Goal: Check status: Check status

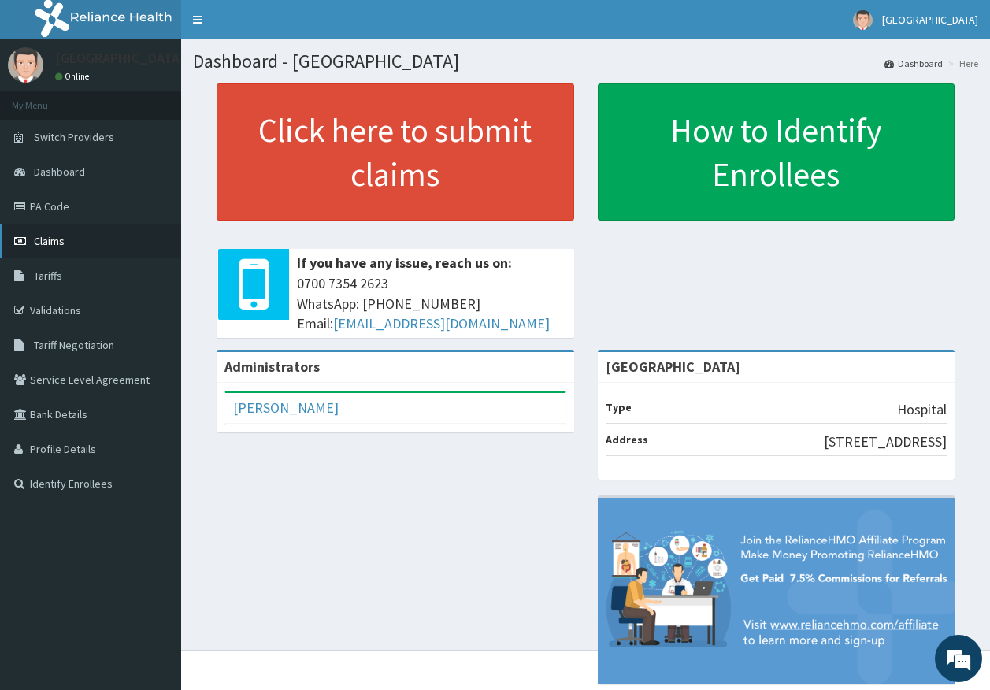
click at [48, 250] on link "Claims" at bounding box center [90, 241] width 181 height 35
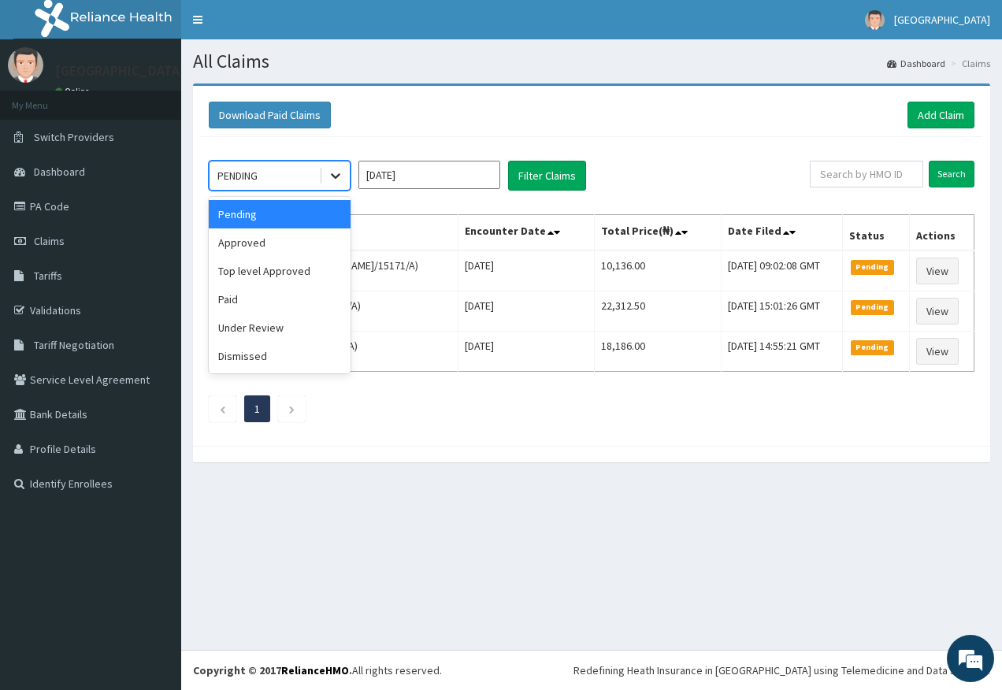
click at [343, 172] on icon at bounding box center [336, 176] width 16 height 16
click at [250, 286] on div "Paid" at bounding box center [280, 299] width 142 height 28
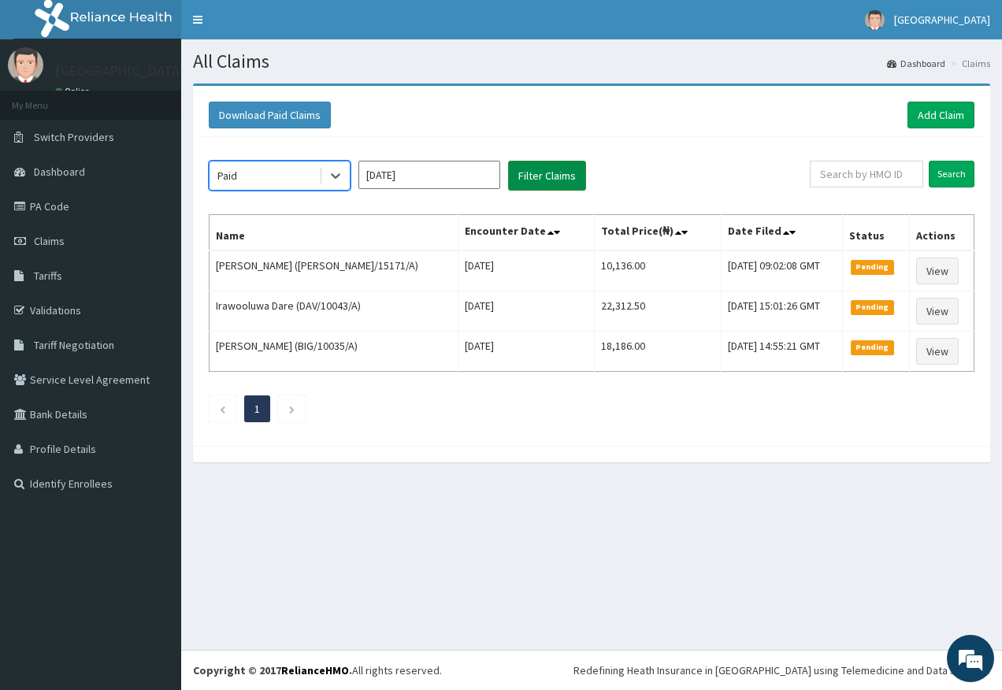
click at [550, 182] on button "Filter Claims" at bounding box center [547, 176] width 78 height 30
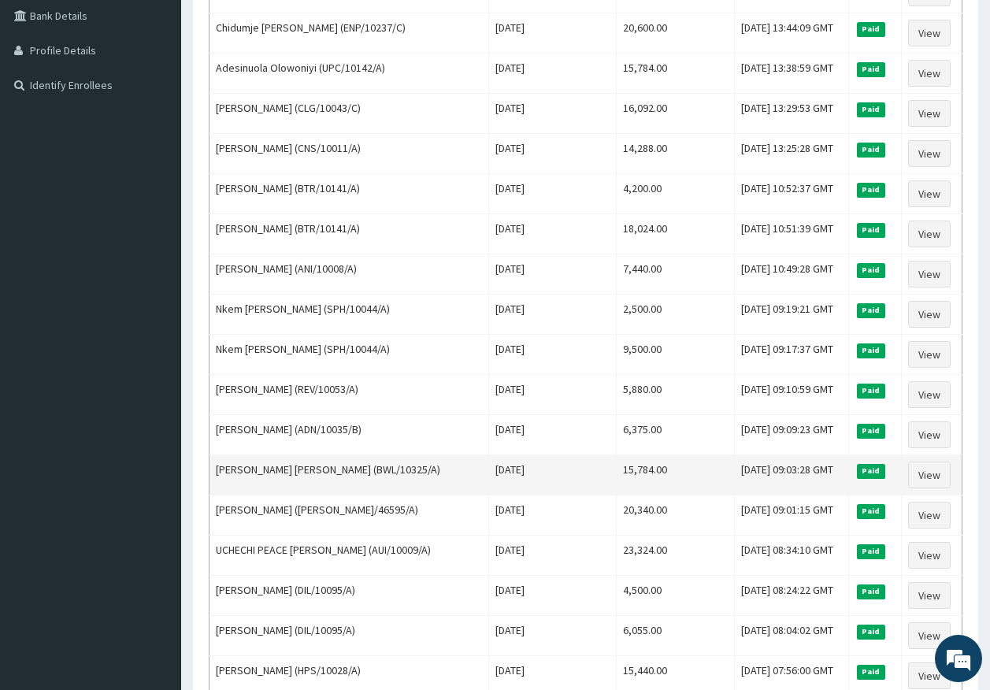
scroll to position [315, 0]
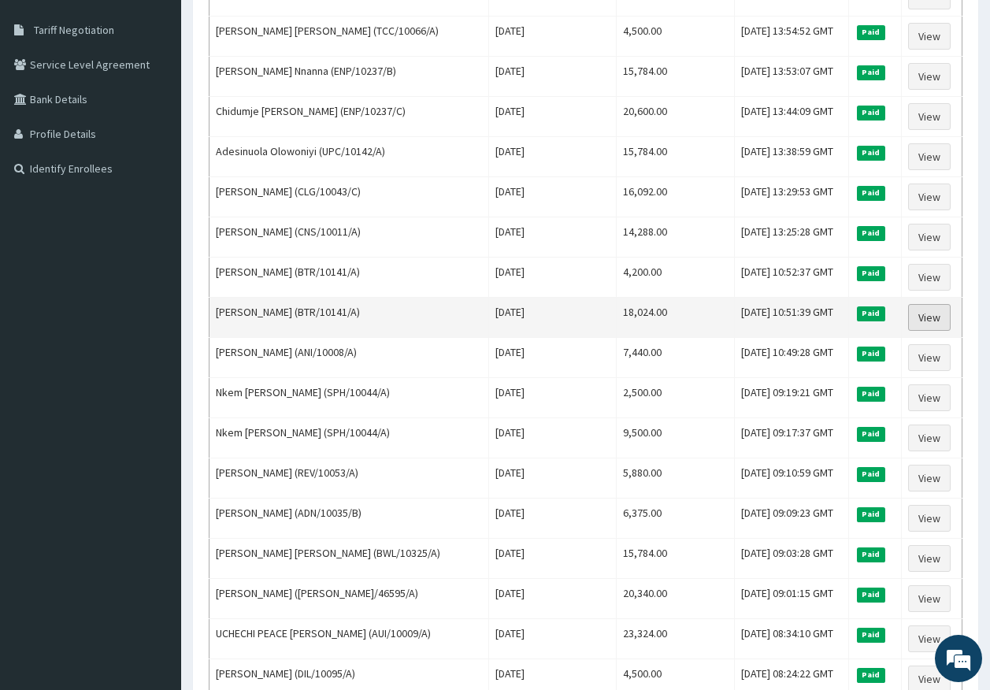
click at [946, 321] on link "View" at bounding box center [929, 317] width 43 height 27
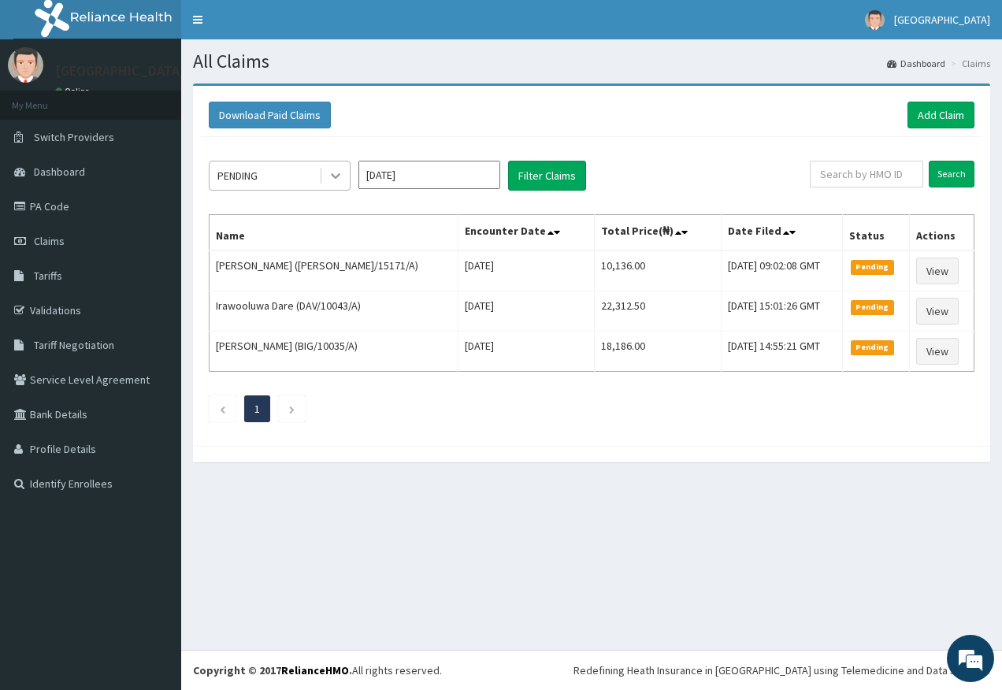
click at [343, 175] on icon at bounding box center [336, 176] width 16 height 16
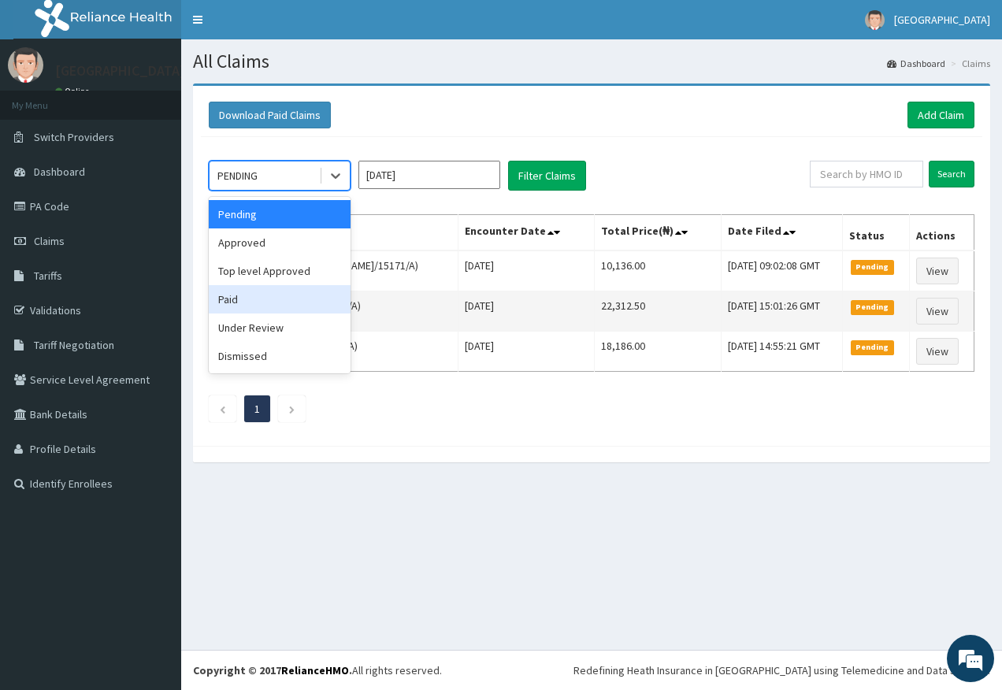
drag, startPoint x: 300, startPoint y: 310, endPoint x: 306, endPoint y: 299, distance: 13.4
click at [300, 309] on div "Paid" at bounding box center [280, 299] width 142 height 28
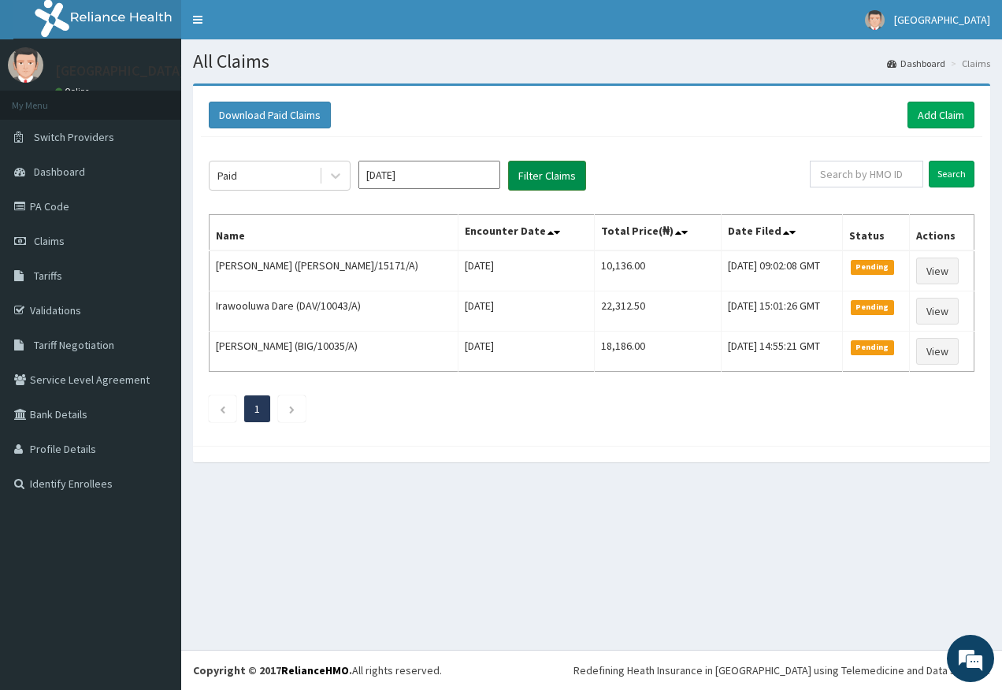
click at [518, 179] on button "Filter Claims" at bounding box center [547, 176] width 78 height 30
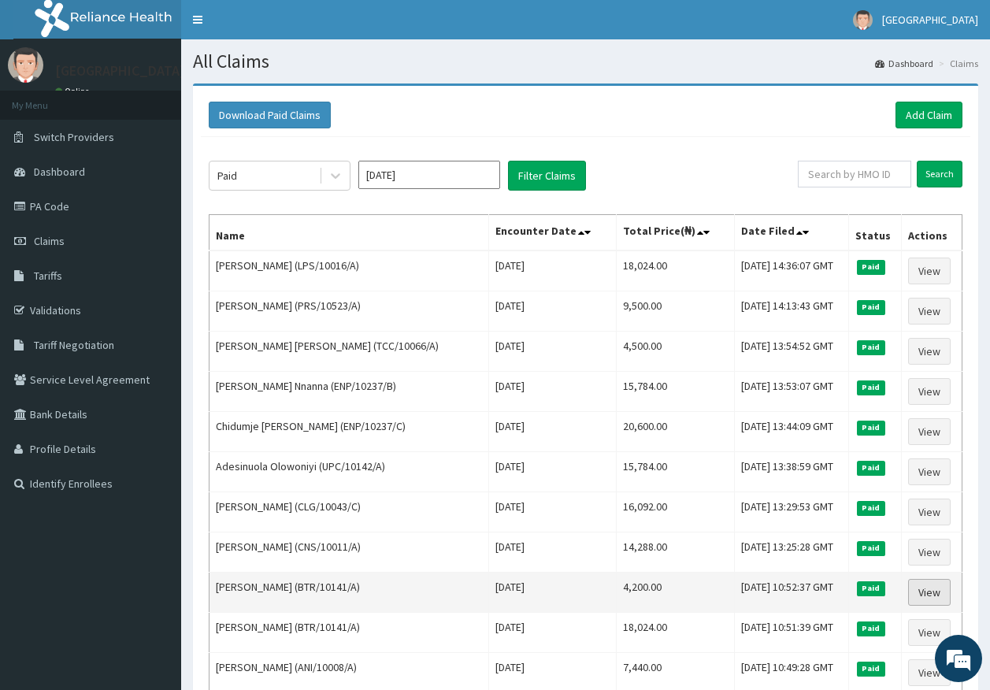
click at [933, 592] on link "View" at bounding box center [929, 592] width 43 height 27
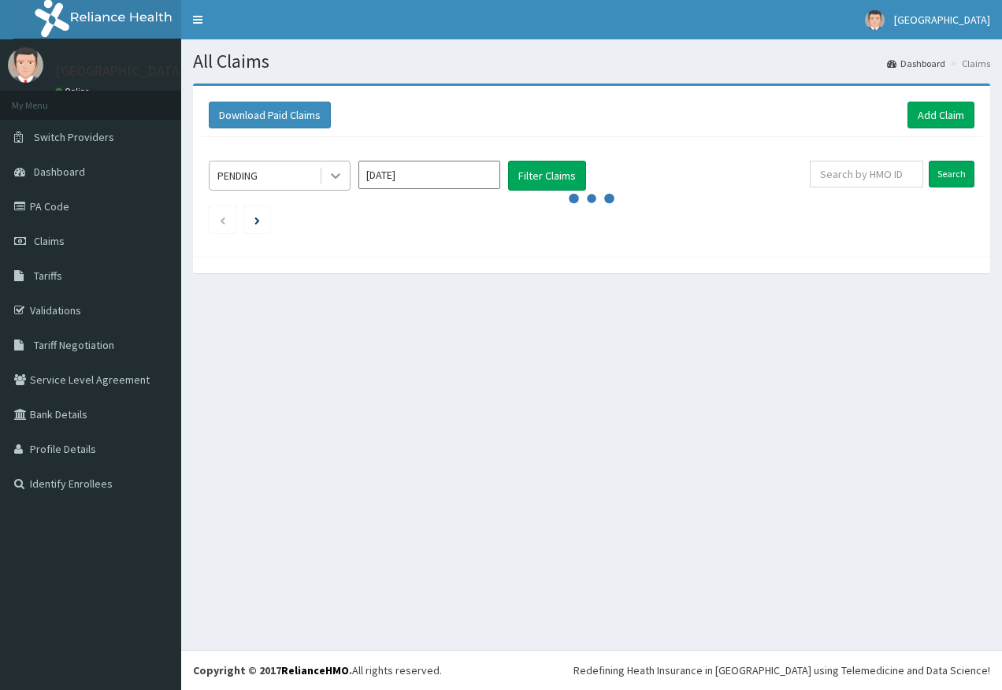
click at [325, 172] on div at bounding box center [335, 175] width 28 height 28
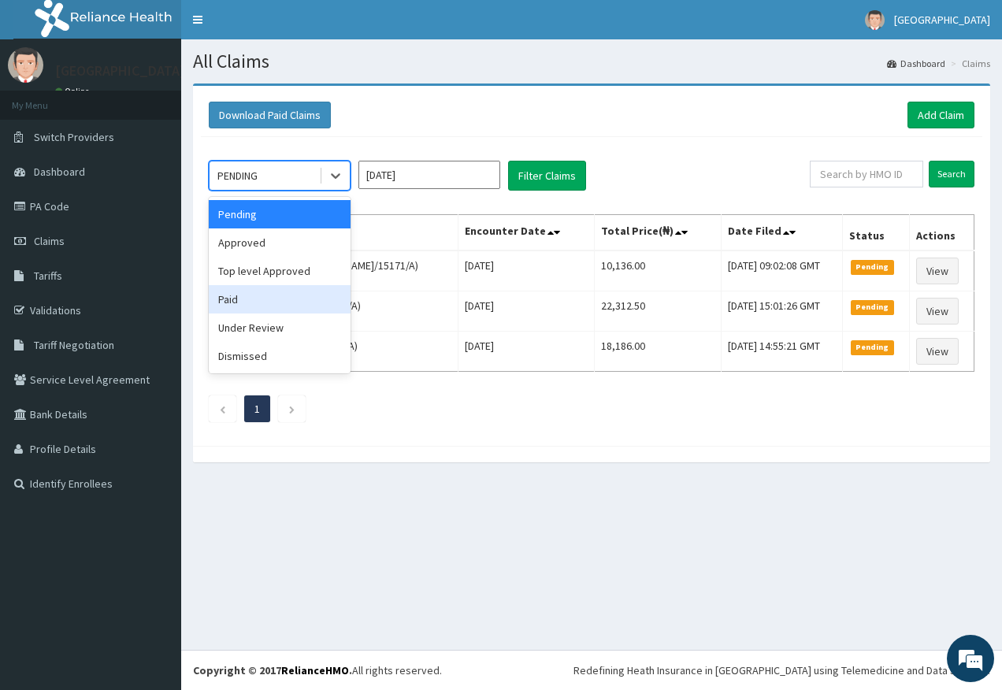
click at [287, 289] on div "Paid" at bounding box center [280, 299] width 142 height 28
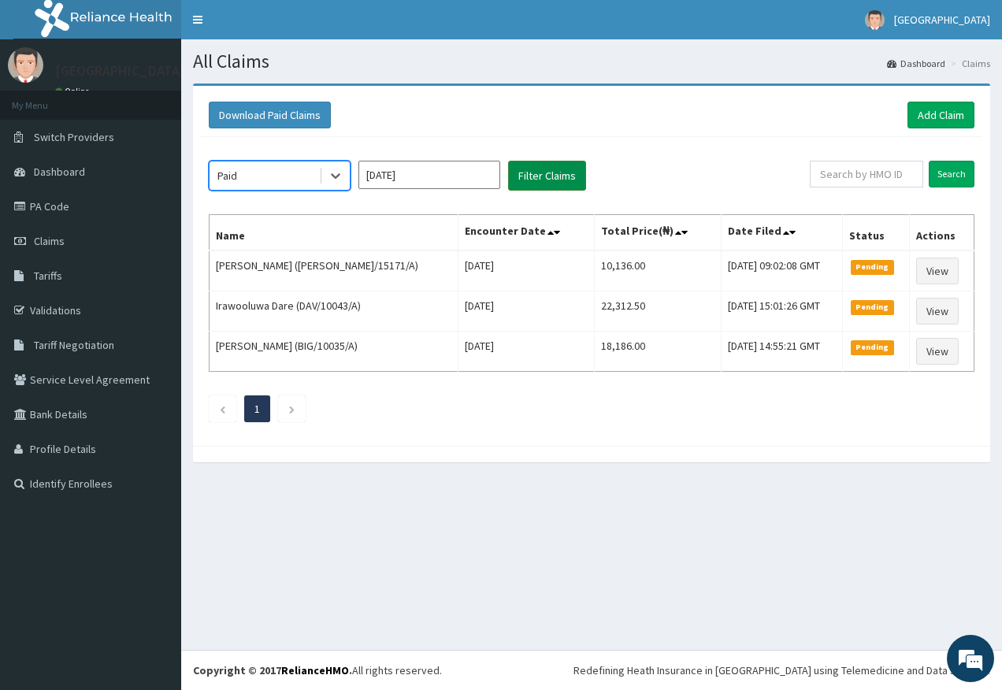
click at [542, 185] on button "Filter Claims" at bounding box center [547, 176] width 78 height 30
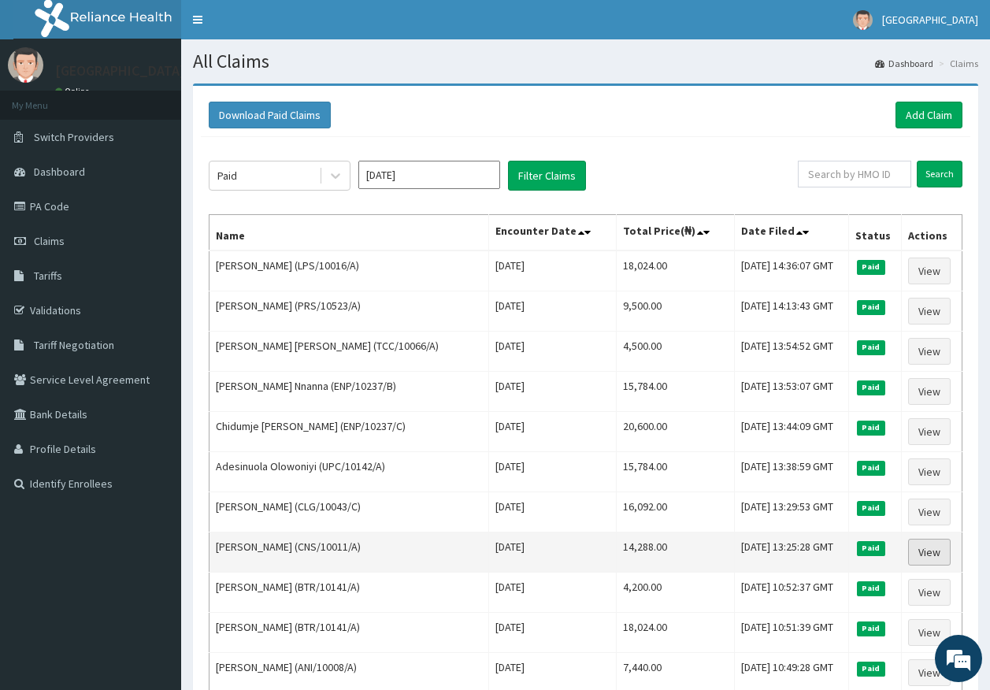
drag, startPoint x: 940, startPoint y: 551, endPoint x: 922, endPoint y: 552, distance: 19.0
click at [940, 551] on link "View" at bounding box center [929, 552] width 43 height 27
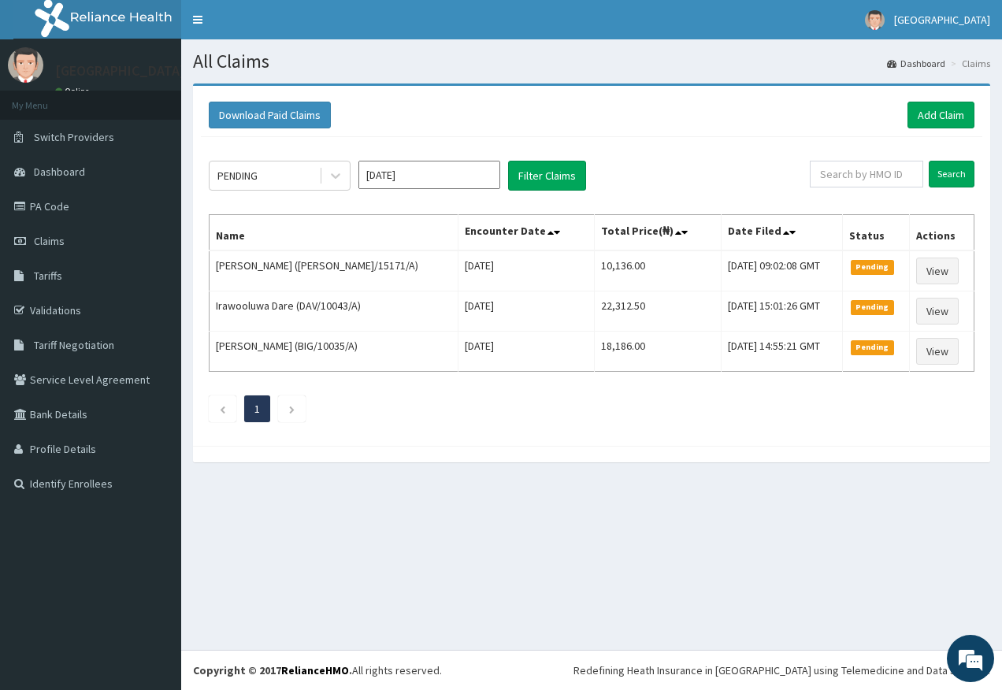
click at [351, 171] on div "PENDING [DATE] Filter Claims" at bounding box center [509, 176] width 601 height 30
click at [343, 175] on div at bounding box center [335, 175] width 28 height 28
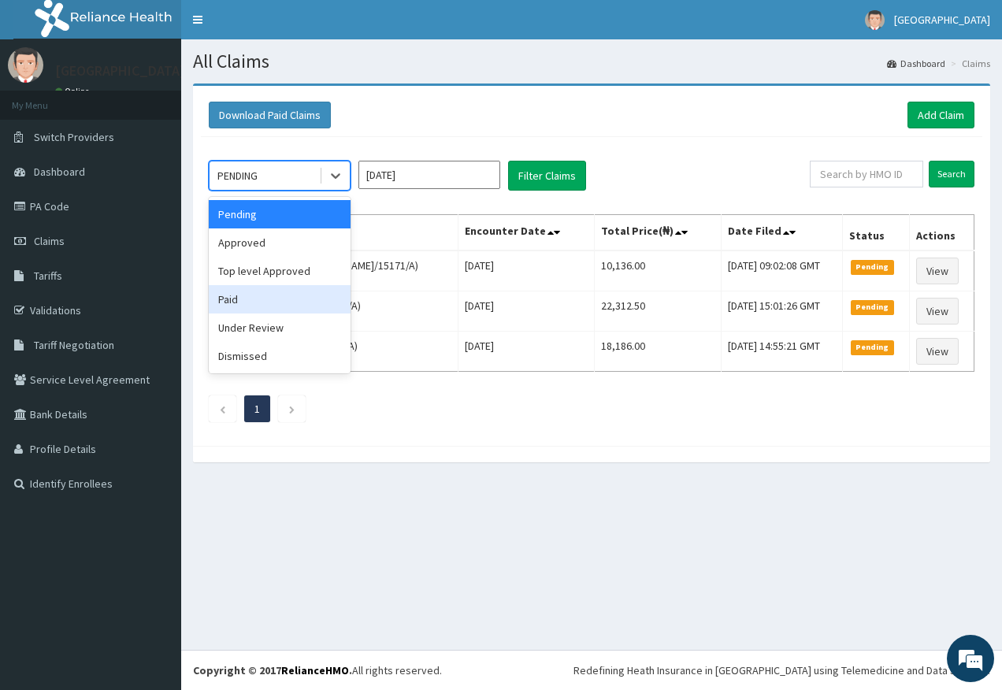
click at [298, 298] on div "Paid" at bounding box center [280, 299] width 142 height 28
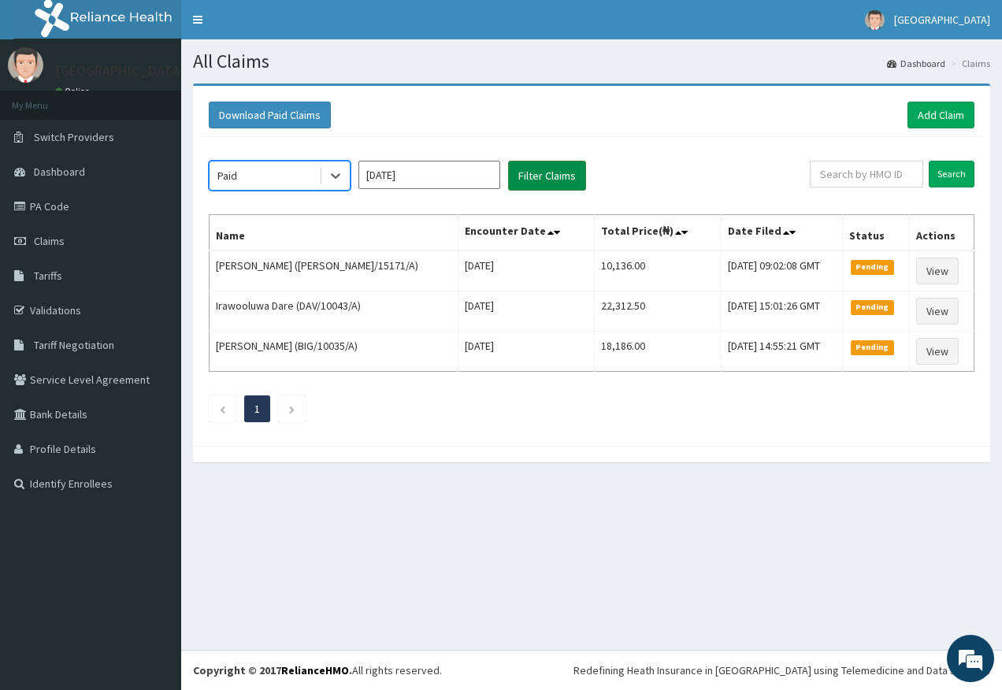
click at [524, 169] on button "Filter Claims" at bounding box center [547, 176] width 78 height 30
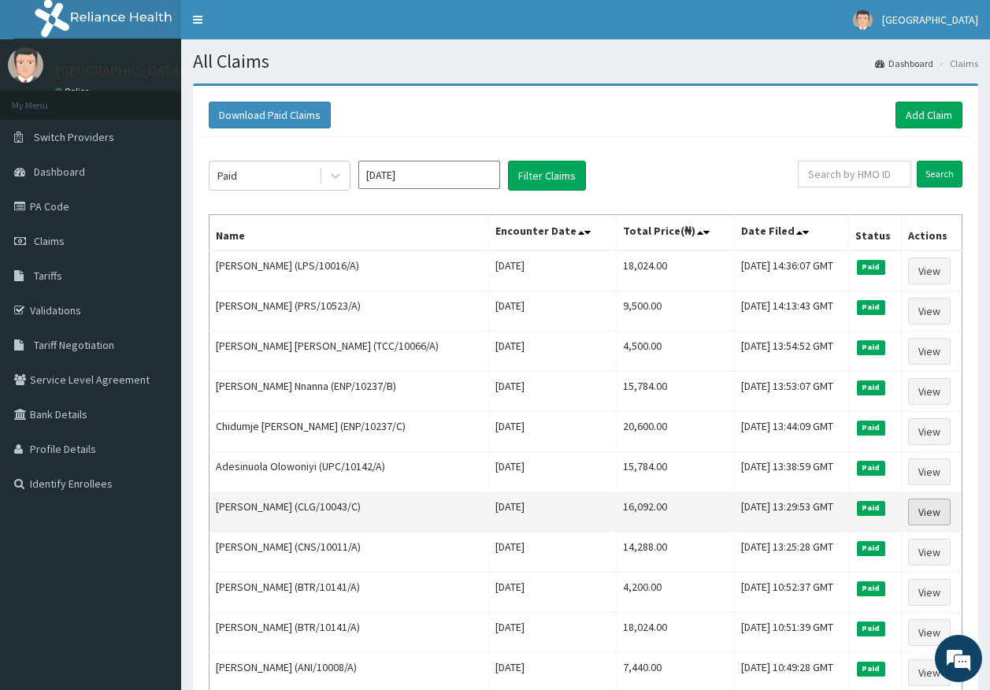
click at [930, 507] on link "View" at bounding box center [929, 512] width 43 height 27
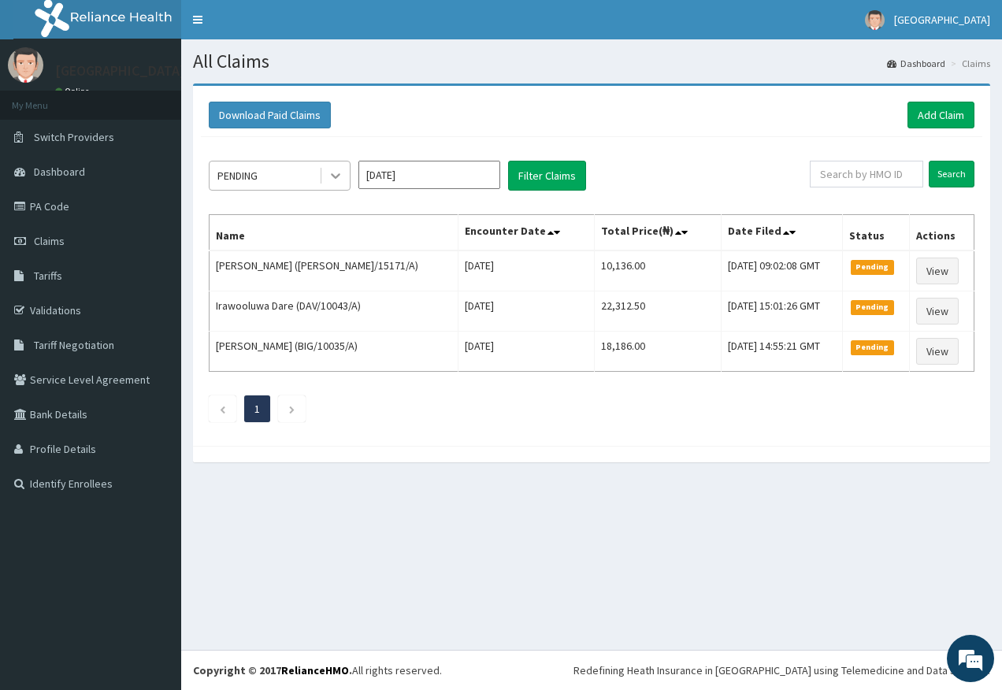
click at [337, 174] on icon at bounding box center [336, 176] width 16 height 16
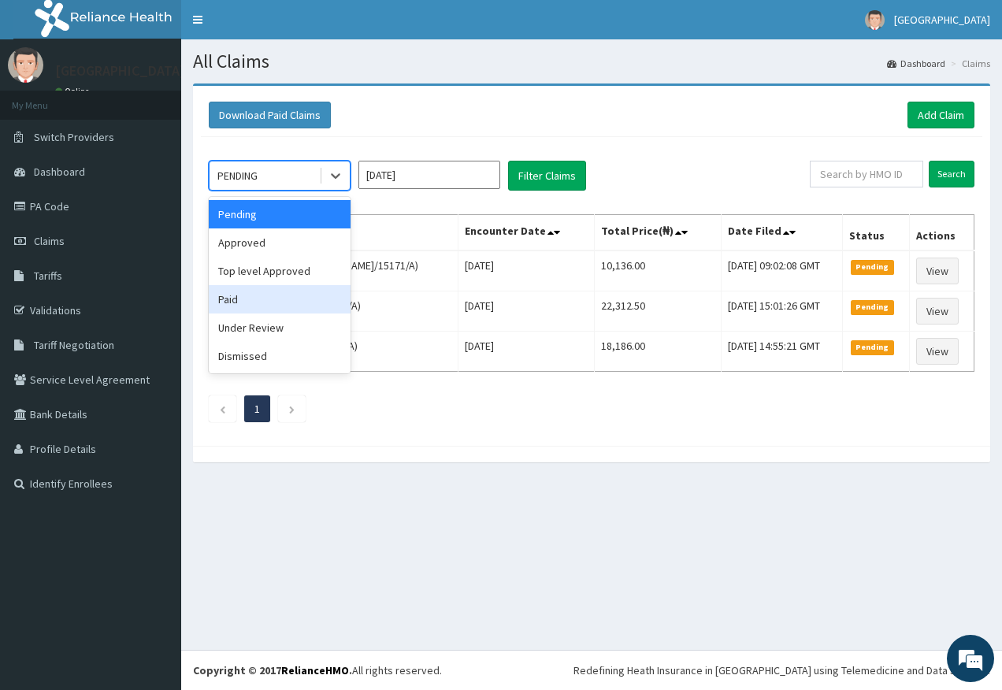
click at [339, 286] on div "Paid" at bounding box center [280, 299] width 142 height 28
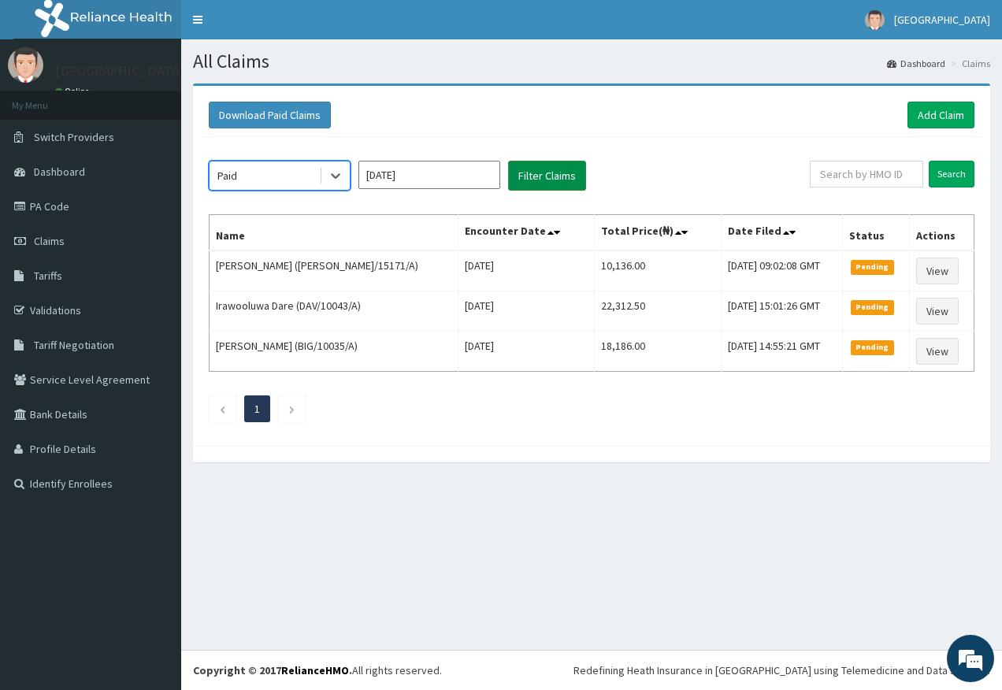
click at [535, 165] on button "Filter Claims" at bounding box center [547, 176] width 78 height 30
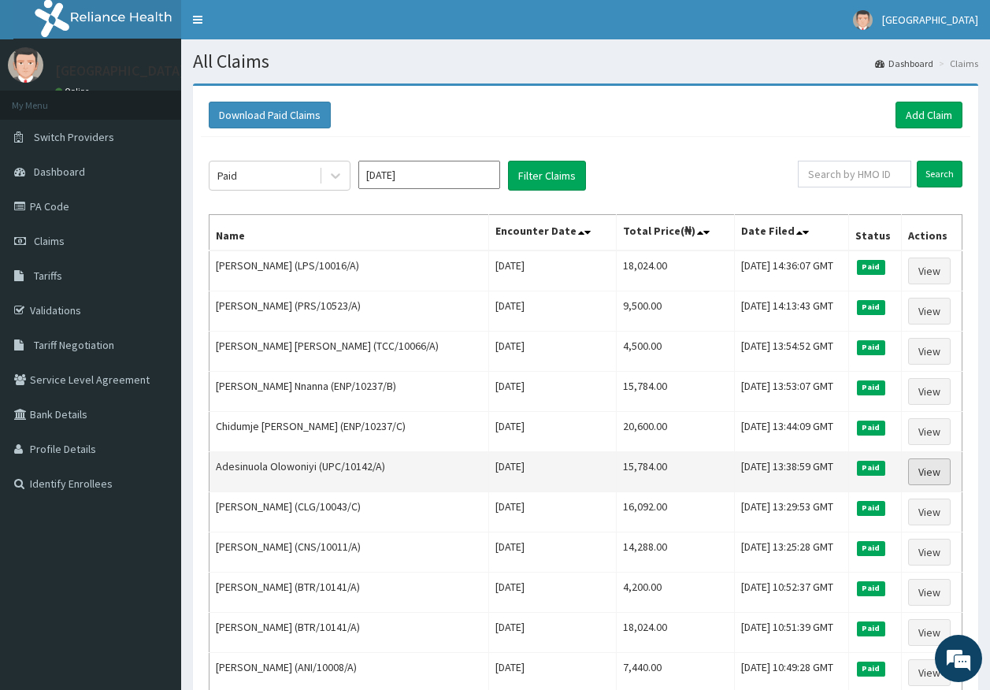
click at [926, 461] on link "View" at bounding box center [929, 471] width 43 height 27
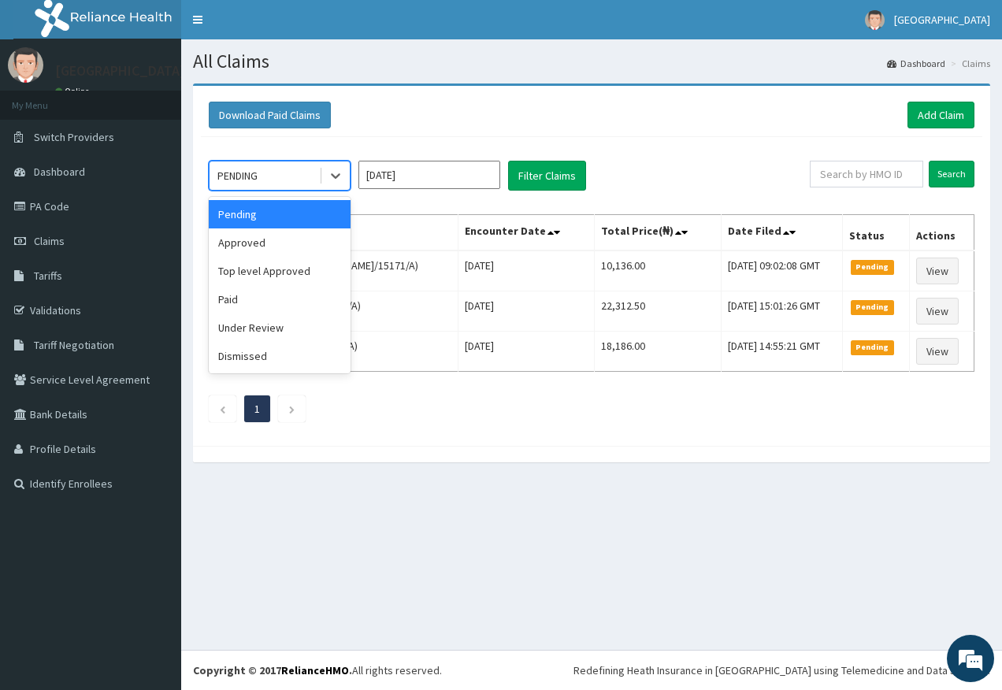
drag, startPoint x: 329, startPoint y: 170, endPoint x: 324, endPoint y: 243, distance: 73.5
click at [329, 172] on icon at bounding box center [336, 176] width 16 height 16
click at [303, 290] on div "Paid" at bounding box center [280, 299] width 142 height 28
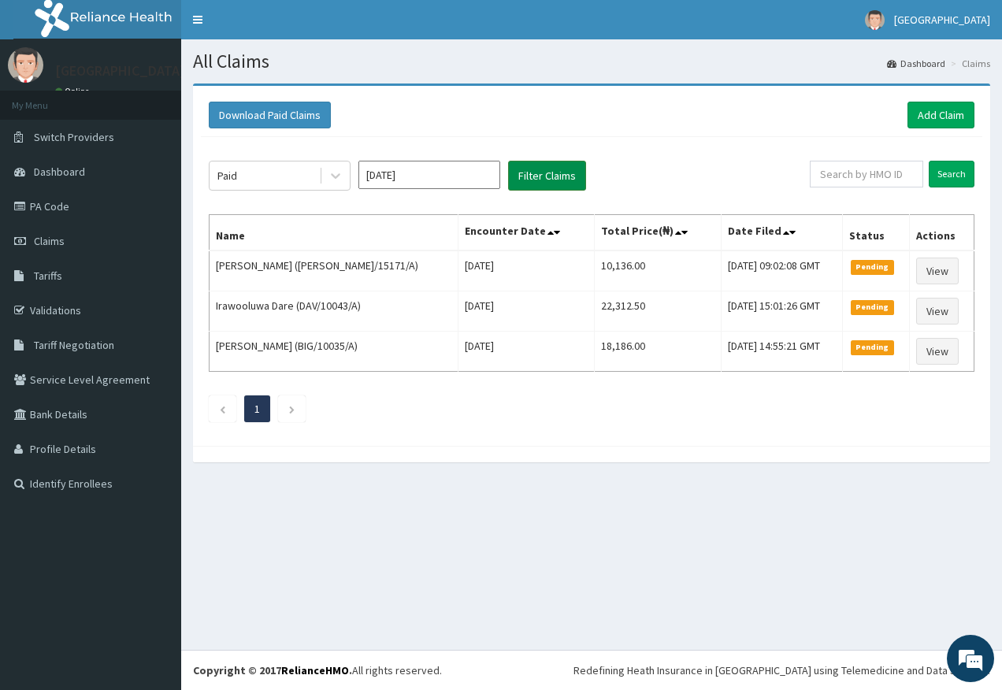
click at [521, 182] on button "Filter Claims" at bounding box center [547, 176] width 78 height 30
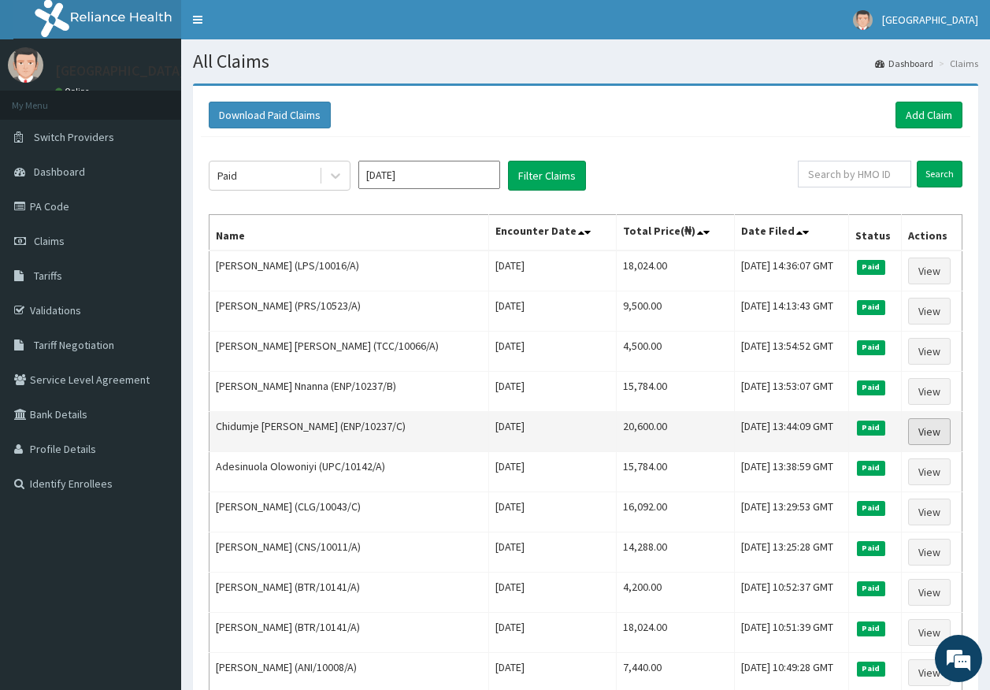
click at [918, 435] on link "View" at bounding box center [929, 431] width 43 height 27
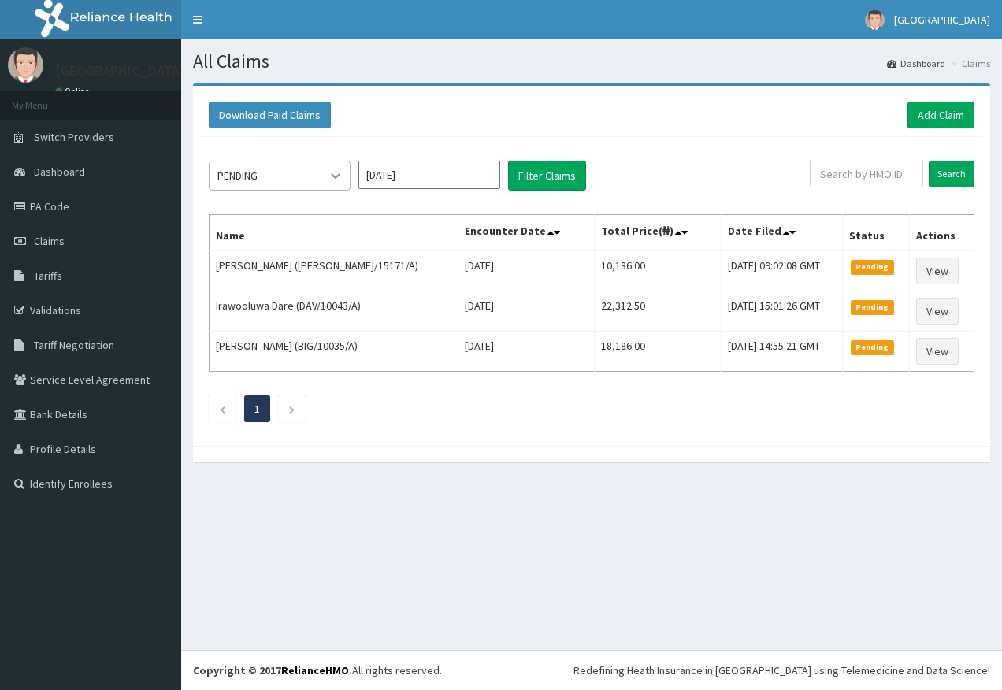
click at [335, 176] on icon at bounding box center [335, 177] width 9 height 6
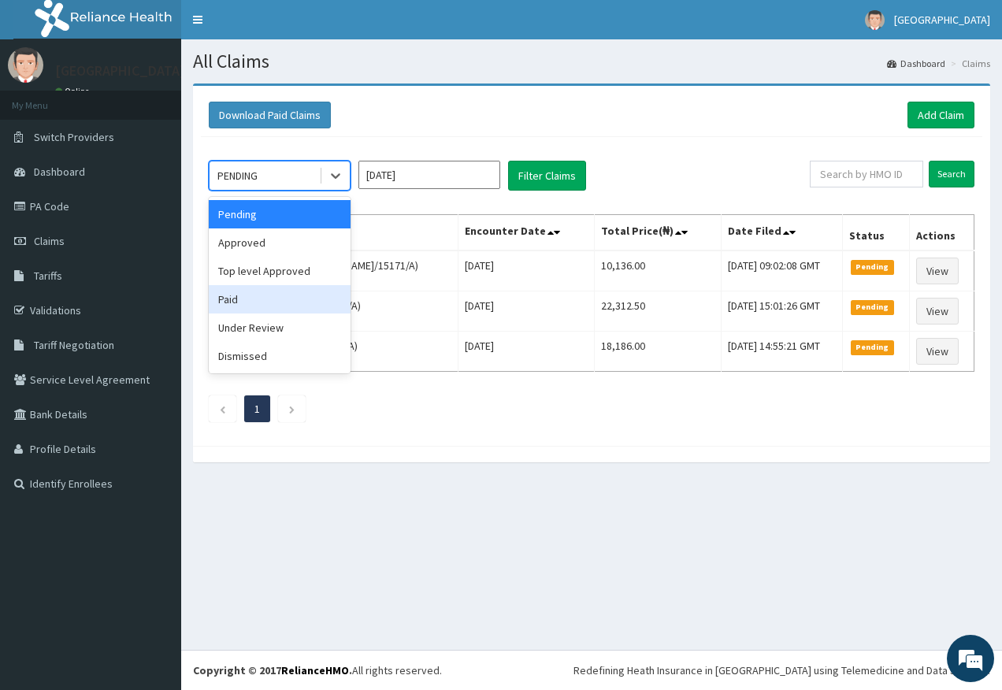
click at [304, 290] on div "Paid" at bounding box center [280, 299] width 142 height 28
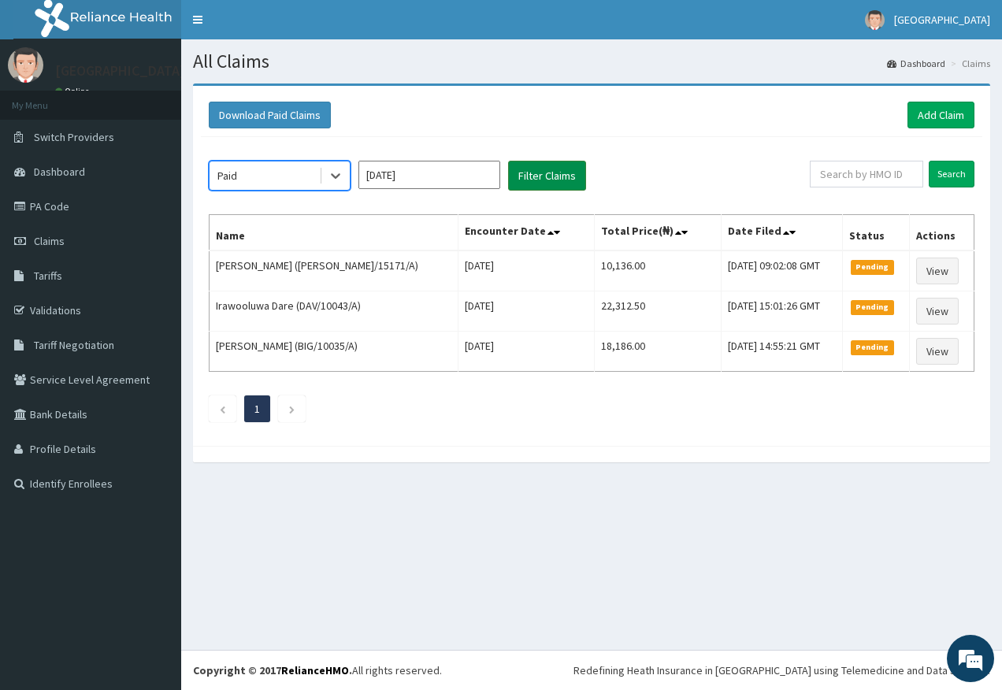
click at [542, 173] on button "Filter Claims" at bounding box center [547, 176] width 78 height 30
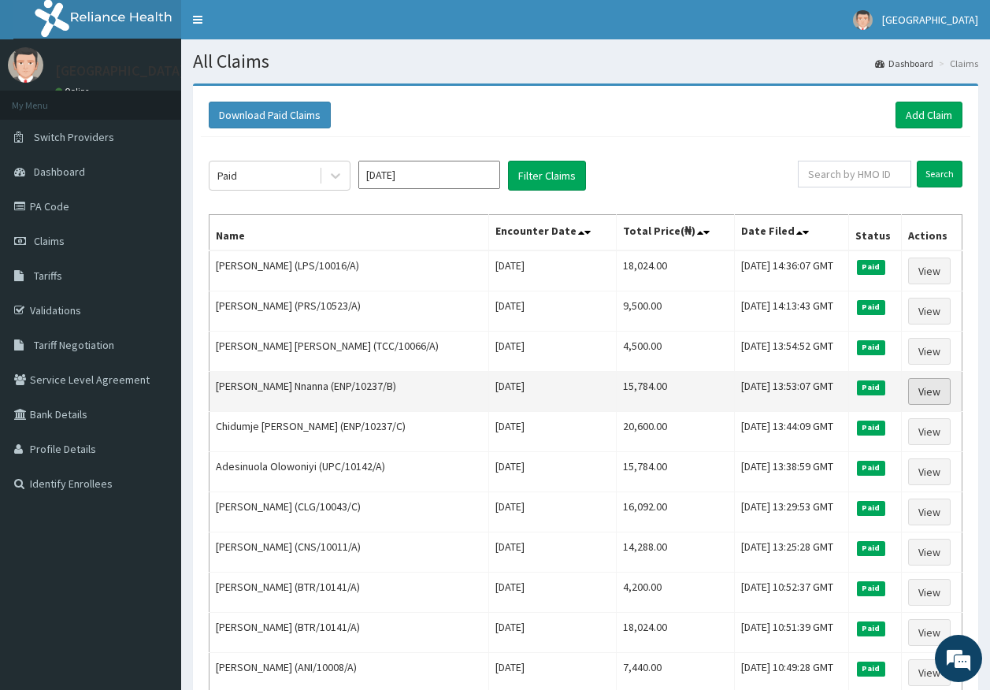
click at [938, 387] on link "View" at bounding box center [929, 391] width 43 height 27
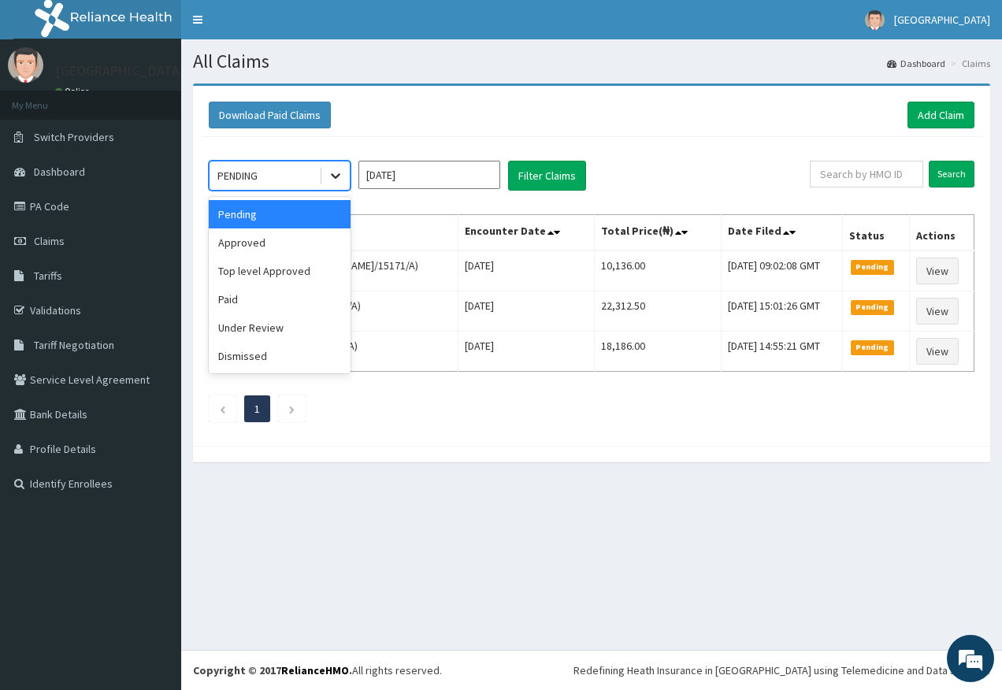
click at [333, 178] on icon at bounding box center [336, 176] width 16 height 16
click at [259, 294] on div "Paid" at bounding box center [280, 299] width 142 height 28
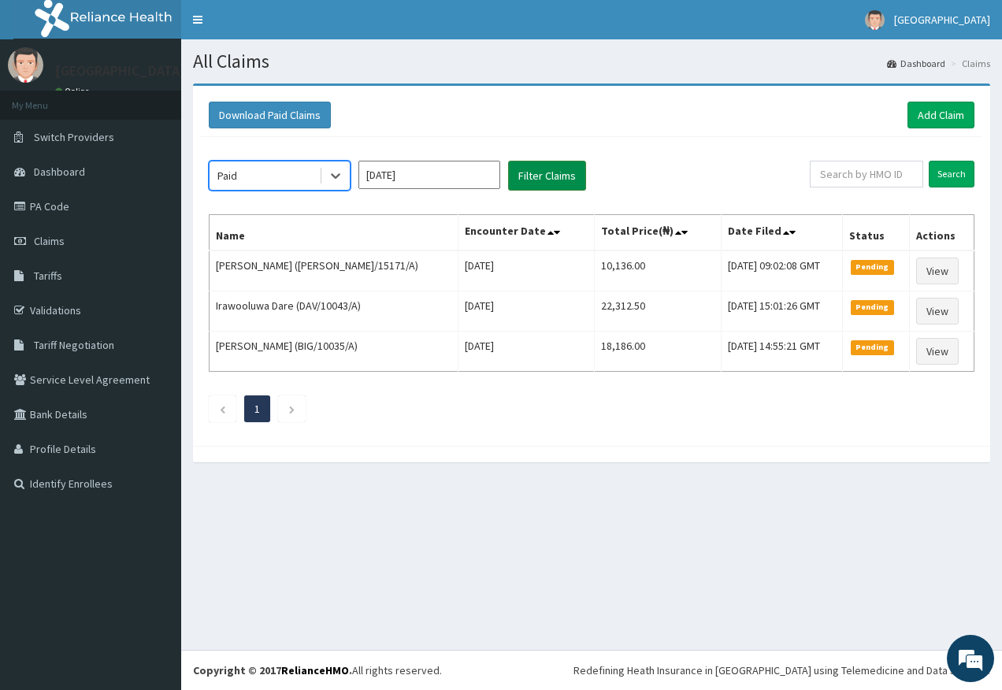
click at [529, 173] on button "Filter Claims" at bounding box center [547, 176] width 78 height 30
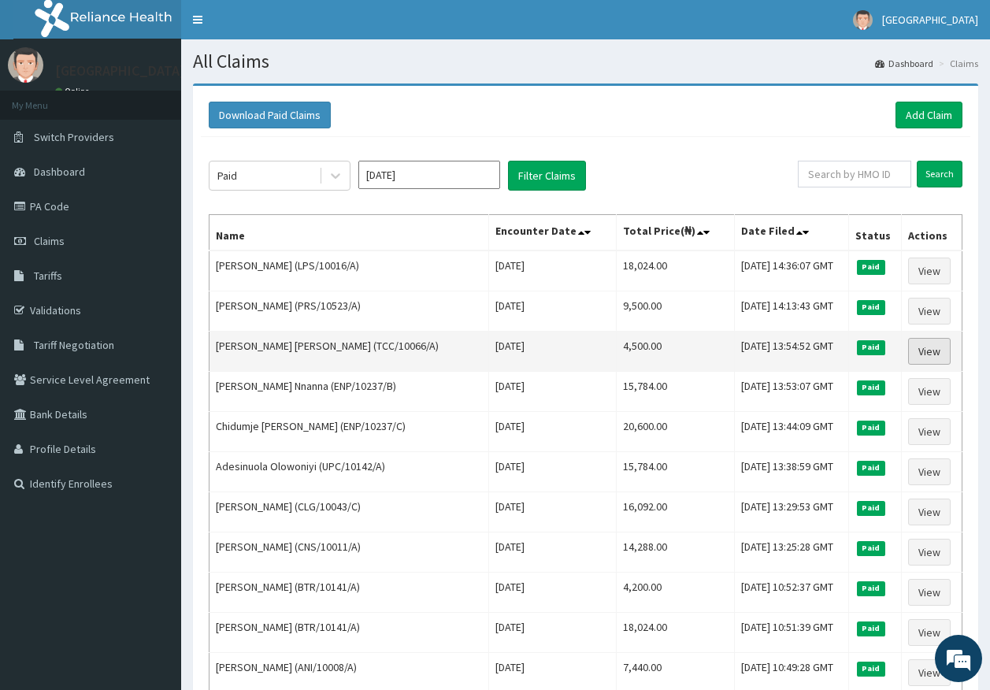
click at [935, 350] on link "View" at bounding box center [929, 351] width 43 height 27
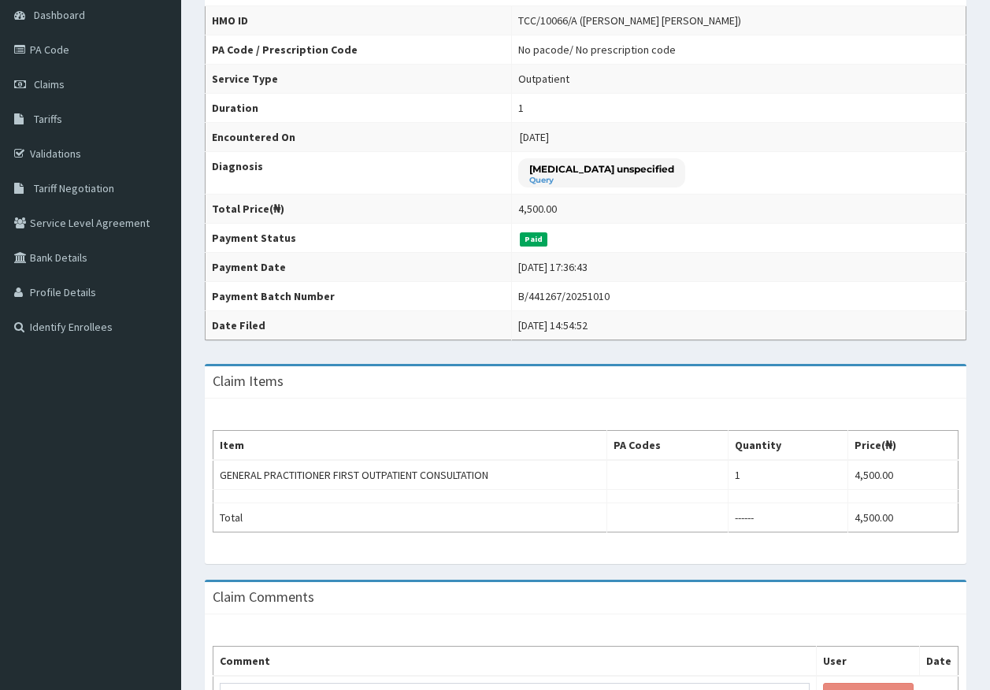
scroll to position [158, 0]
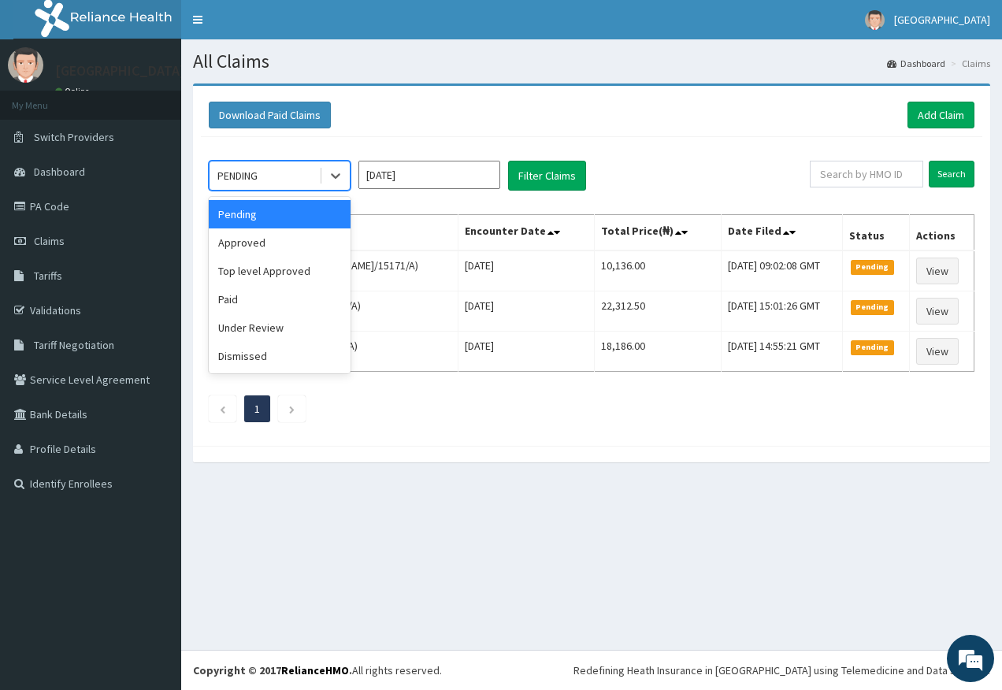
click at [334, 177] on icon at bounding box center [336, 176] width 16 height 16
click at [282, 245] on div "Approved" at bounding box center [280, 242] width 142 height 28
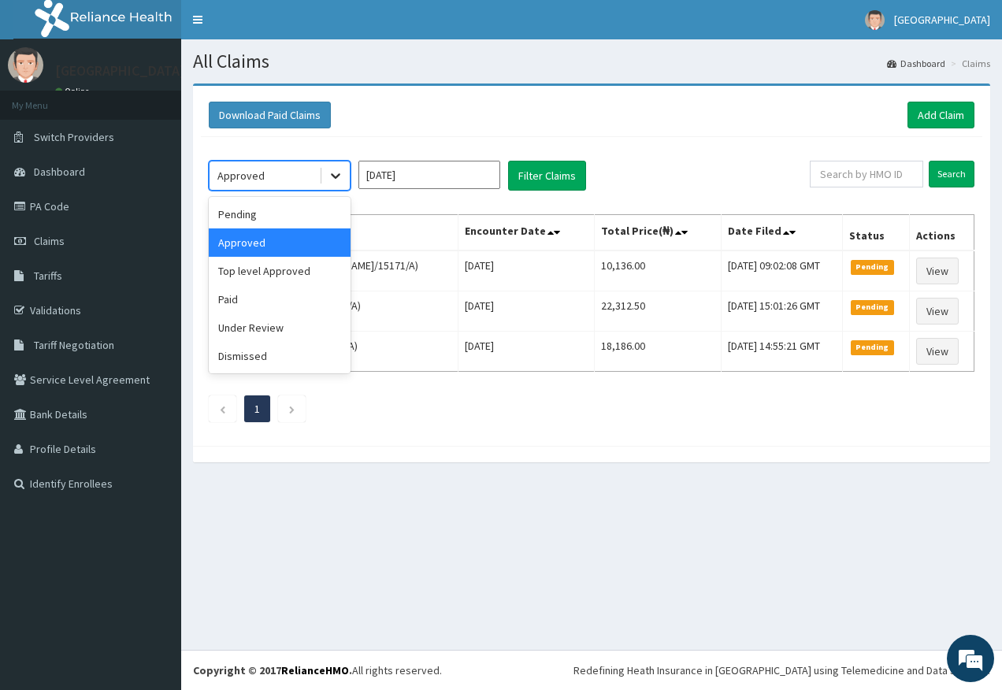
click at [347, 176] on div at bounding box center [335, 175] width 28 height 28
click at [306, 296] on div "Paid" at bounding box center [280, 299] width 142 height 28
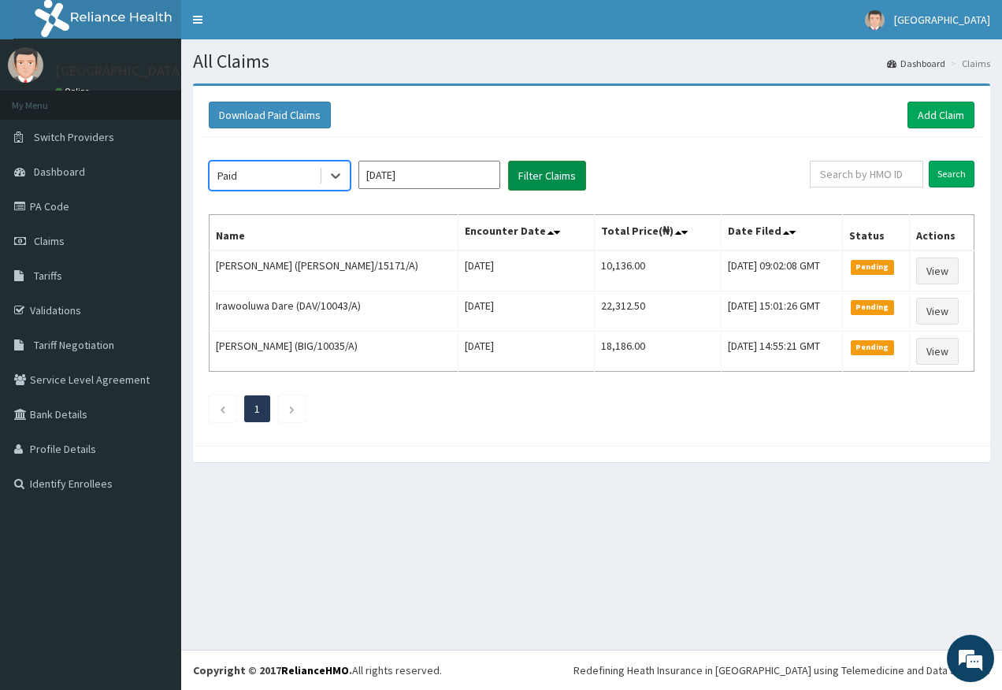
click at [535, 164] on button "Filter Claims" at bounding box center [547, 176] width 78 height 30
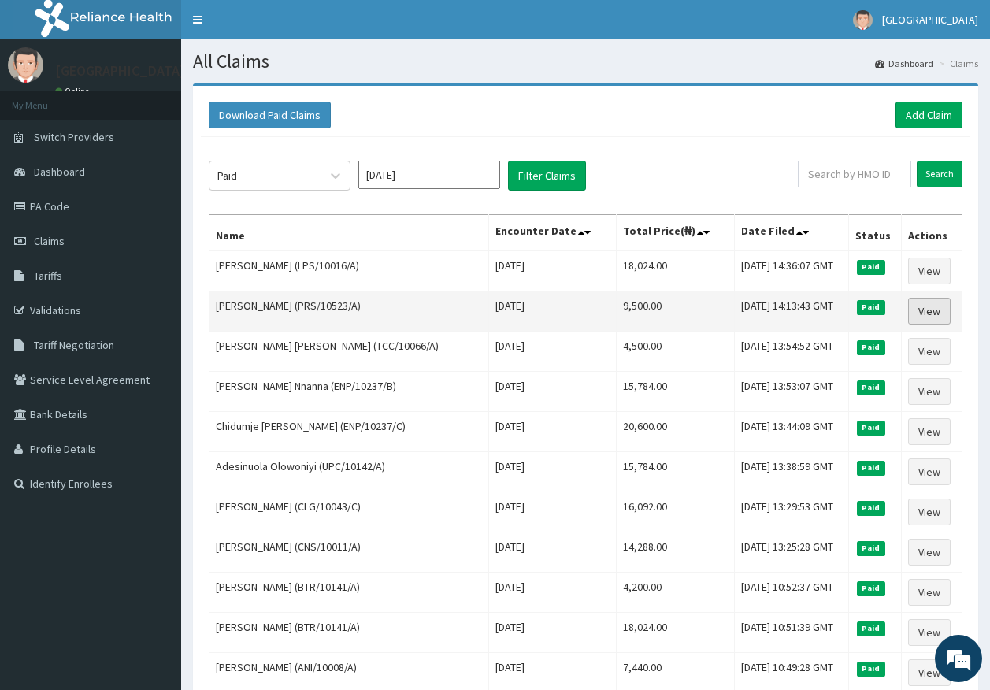
click at [915, 313] on link "View" at bounding box center [929, 311] width 43 height 27
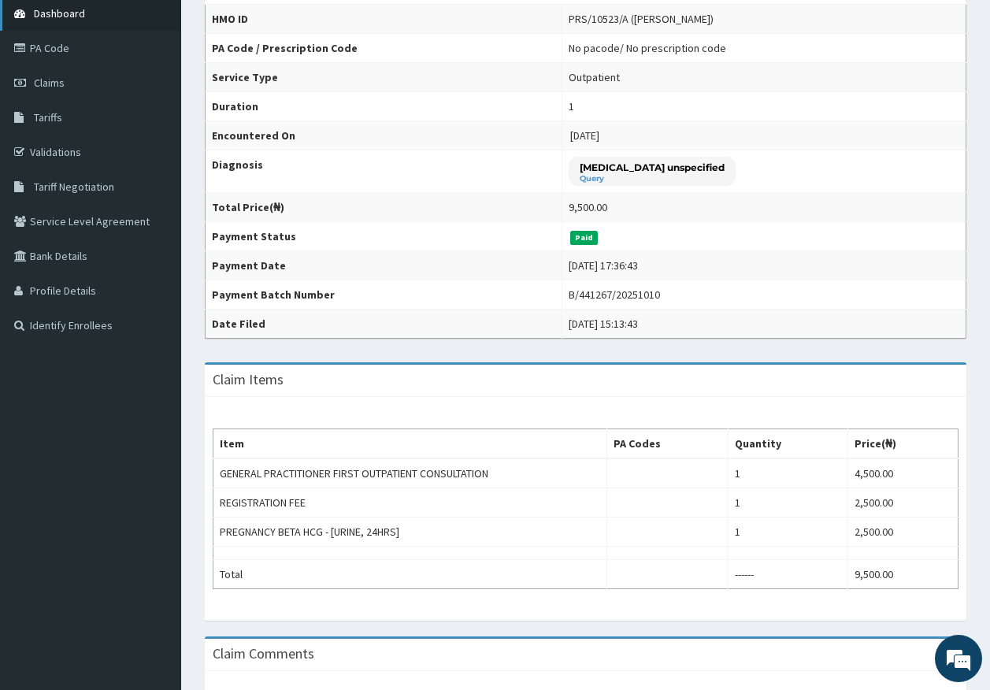
scroll to position [158, 0]
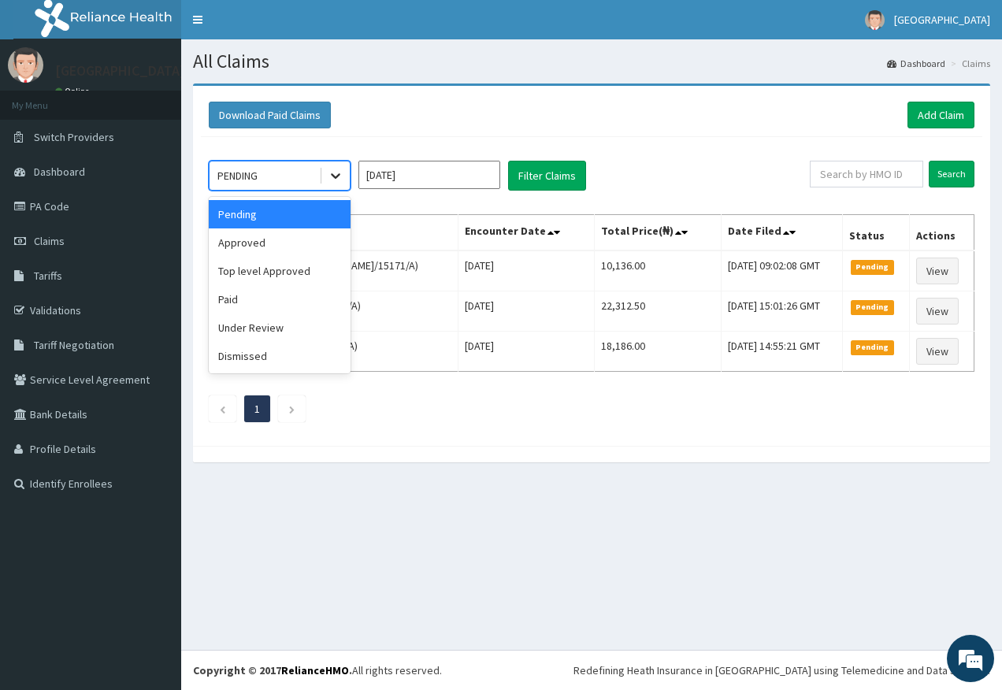
click at [328, 167] on div at bounding box center [335, 175] width 28 height 28
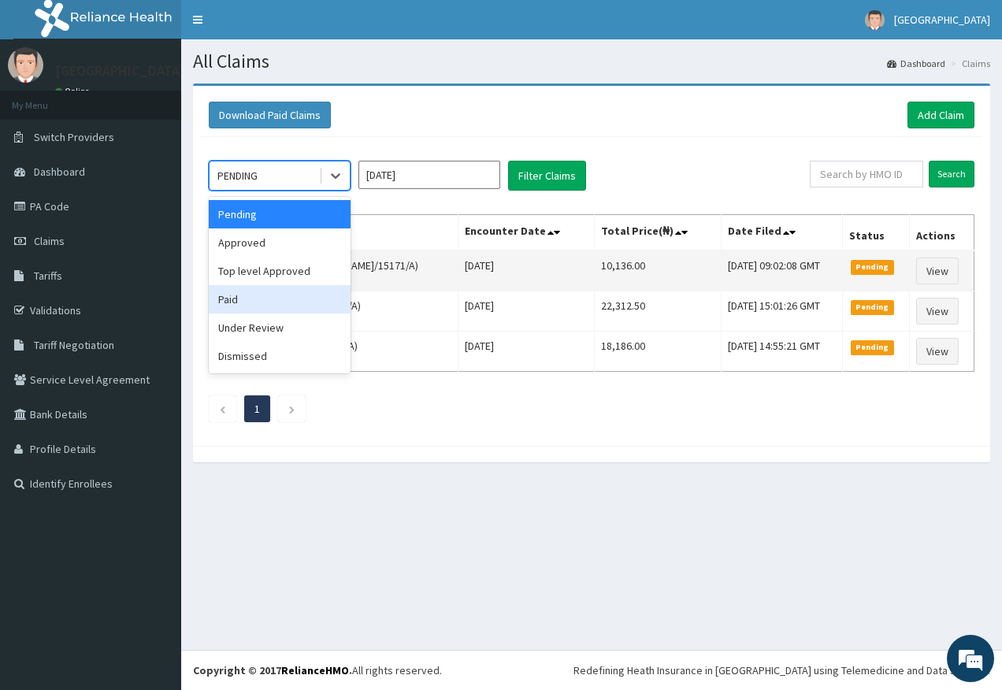
click at [296, 286] on div "Paid" at bounding box center [280, 299] width 142 height 28
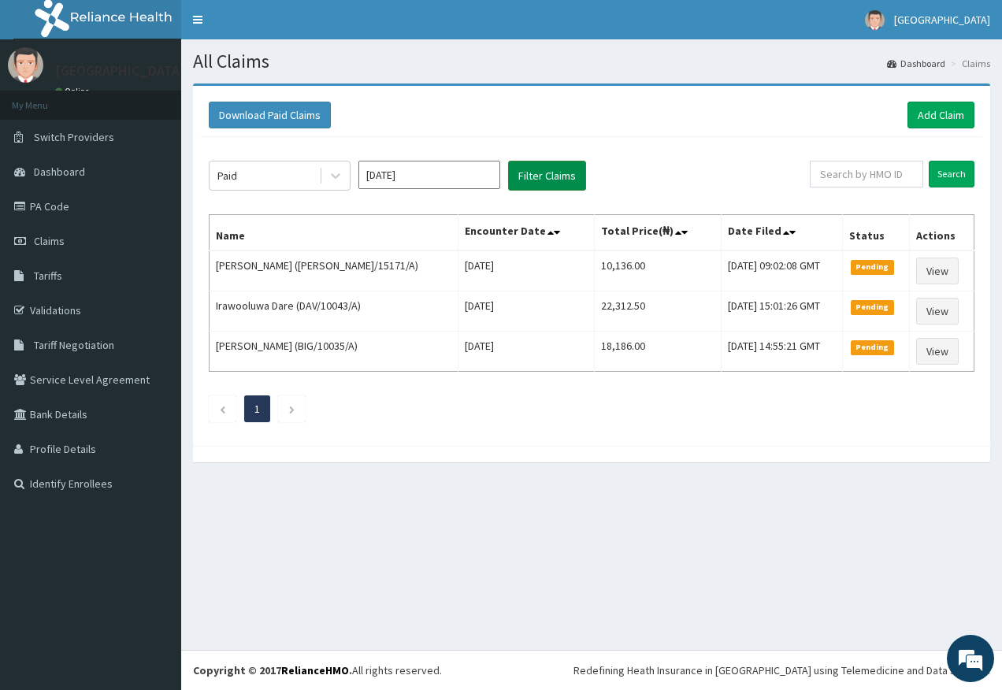
click at [532, 189] on button "Filter Claims" at bounding box center [547, 176] width 78 height 30
click at [547, 184] on button "Filter Claims" at bounding box center [547, 176] width 78 height 30
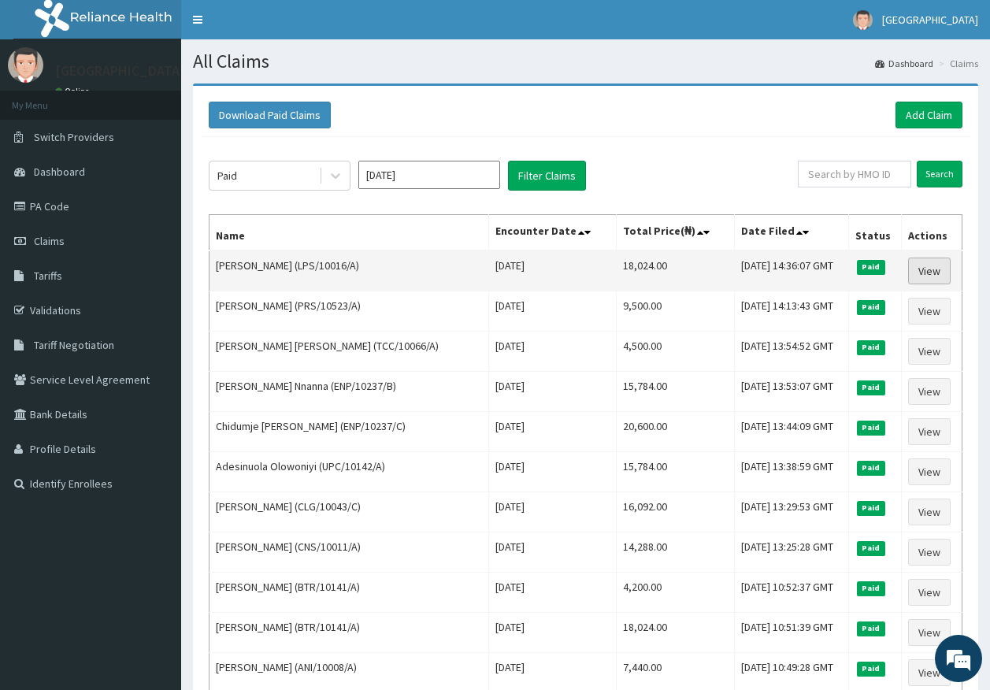
click at [929, 275] on link "View" at bounding box center [929, 271] width 43 height 27
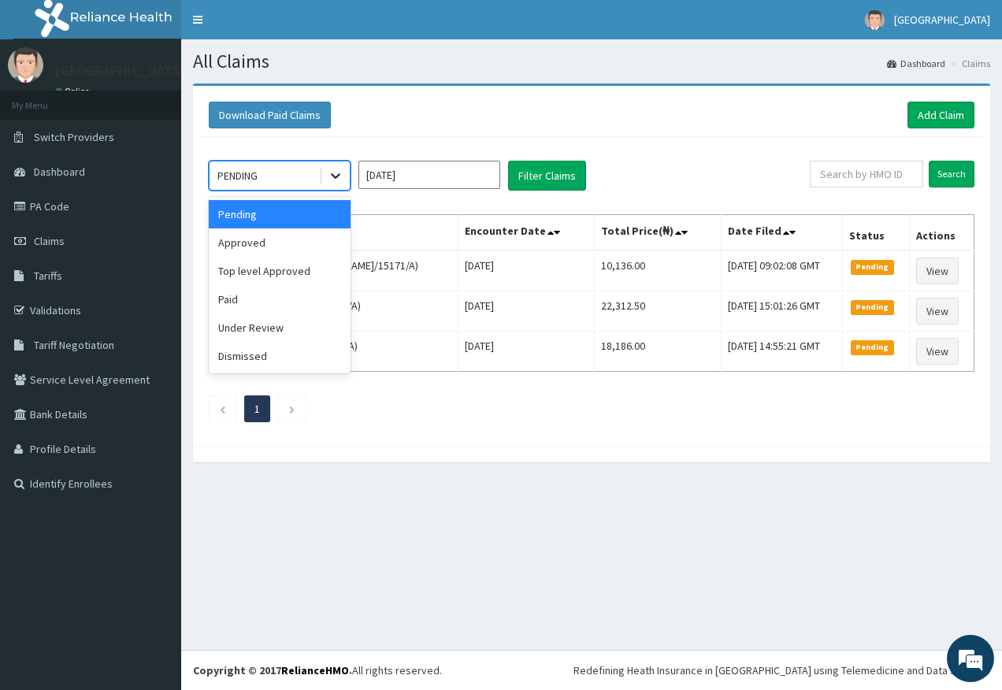
click at [336, 169] on icon at bounding box center [336, 176] width 16 height 16
click at [261, 237] on div "Approved" at bounding box center [280, 242] width 142 height 28
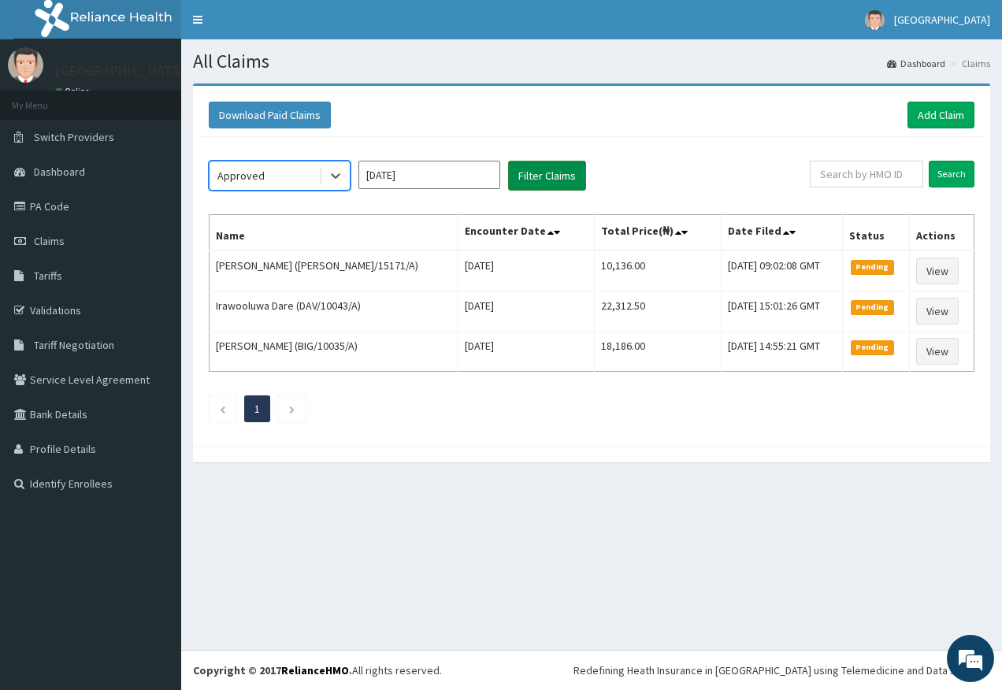
click at [552, 170] on button "Filter Claims" at bounding box center [547, 176] width 78 height 30
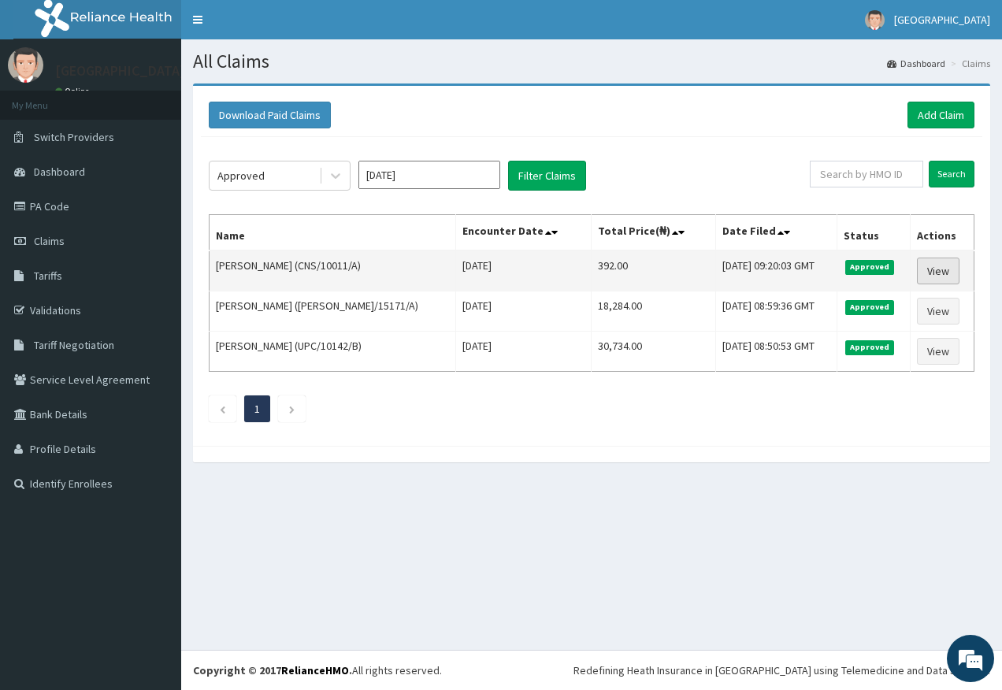
click at [933, 275] on link "View" at bounding box center [938, 271] width 43 height 27
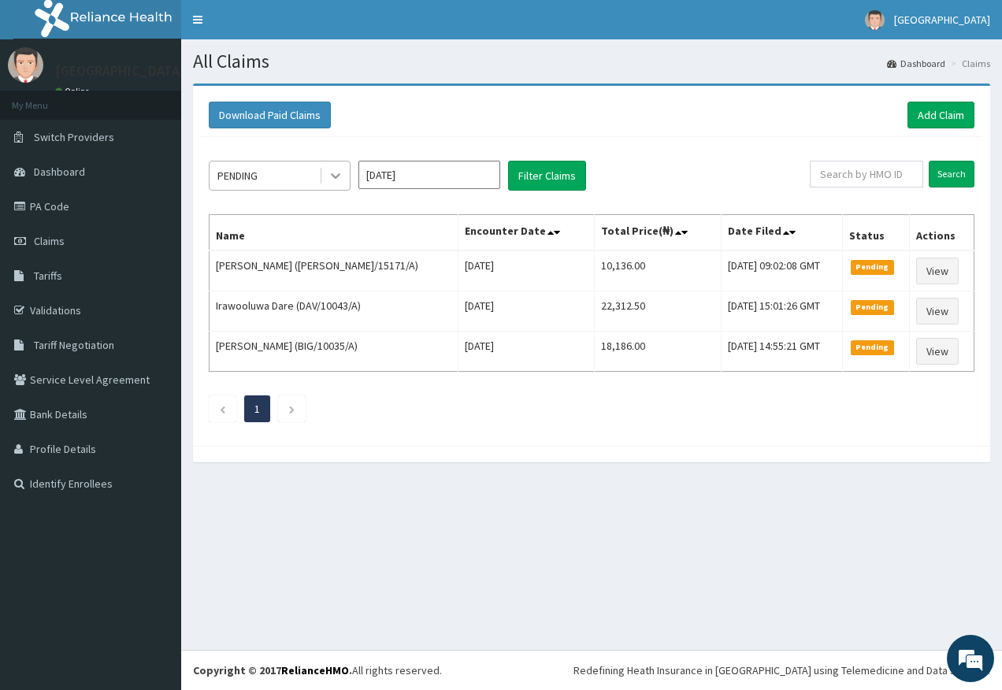
click at [339, 169] on icon at bounding box center [336, 176] width 16 height 16
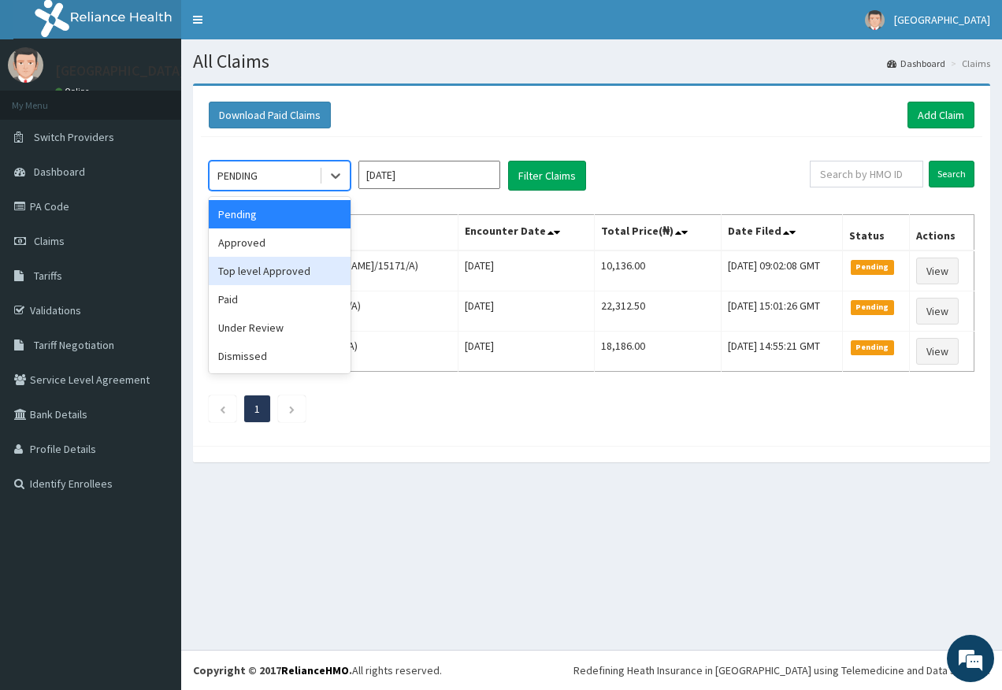
click at [308, 272] on div "Top level Approved" at bounding box center [280, 271] width 142 height 28
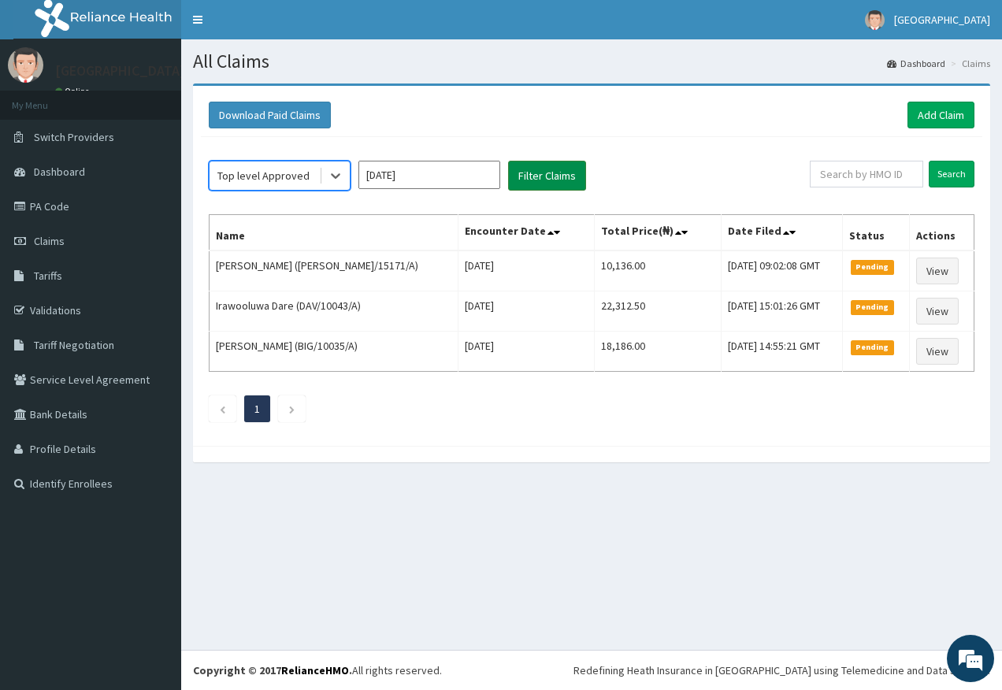
click at [529, 170] on button "Filter Claims" at bounding box center [547, 176] width 78 height 30
